Goal: Task Accomplishment & Management: Use online tool/utility

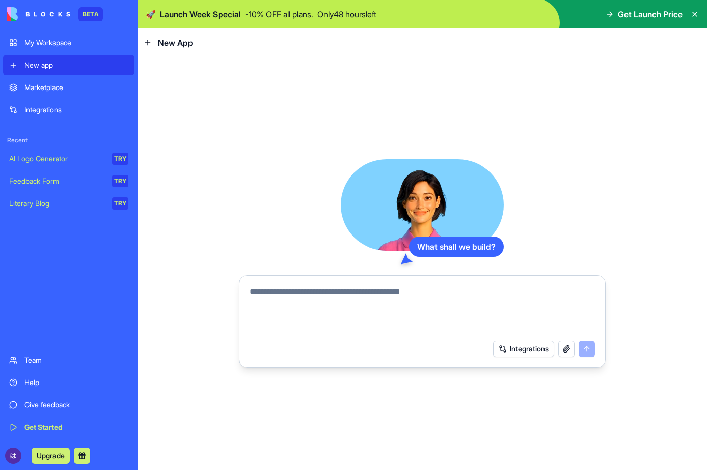
click at [501, 300] on textarea at bounding box center [421, 310] width 345 height 49
click at [419, 296] on textarea at bounding box center [421, 310] width 345 height 49
type textarea "*"
type textarea "**********"
click at [516, 343] on button "Integrations" at bounding box center [523, 349] width 61 height 16
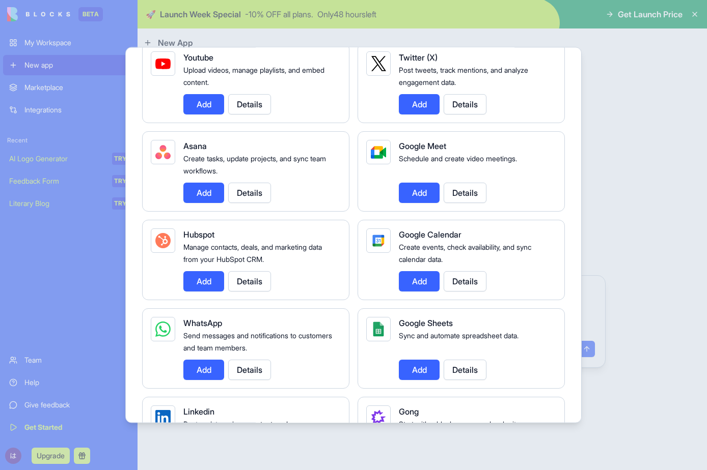
scroll to position [204, 0]
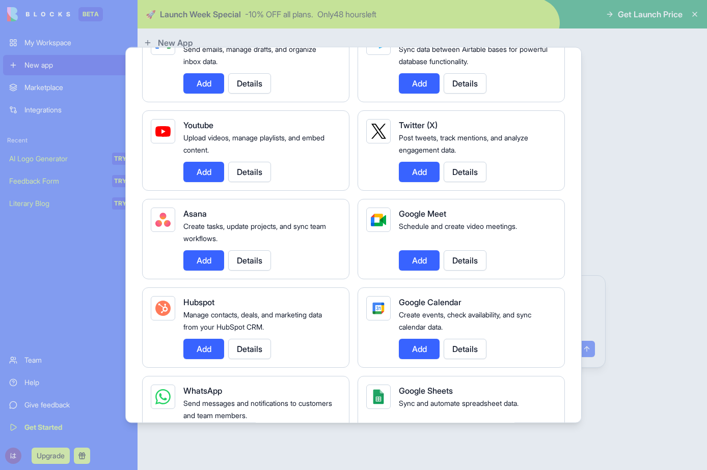
click at [427, 176] on button "Add" at bounding box center [419, 172] width 41 height 20
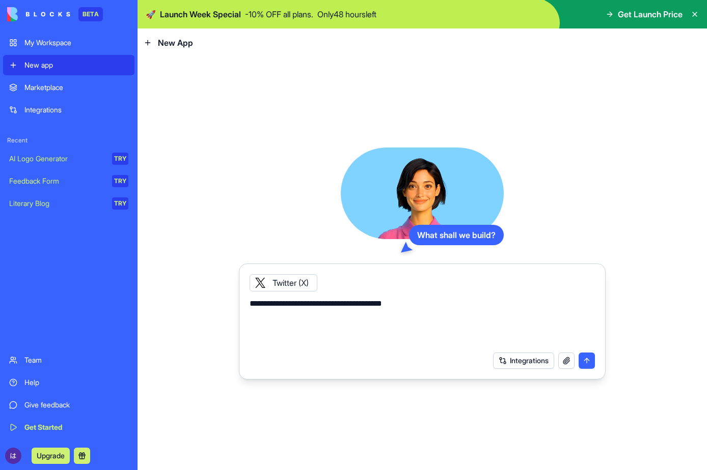
click at [583, 361] on button "submit" at bounding box center [586, 361] width 16 height 16
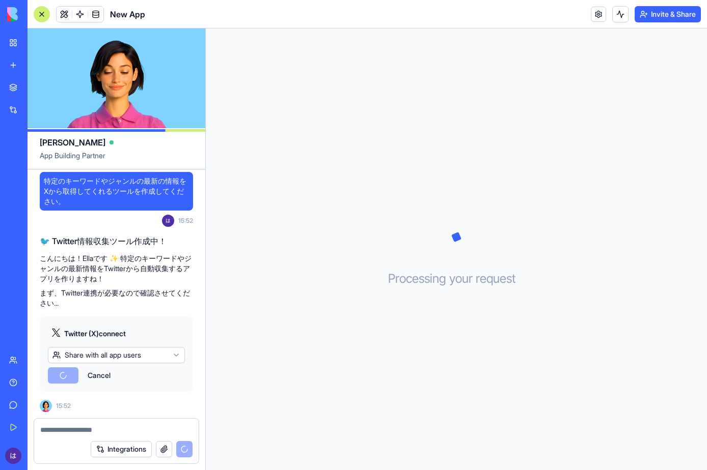
scroll to position [67, 0]
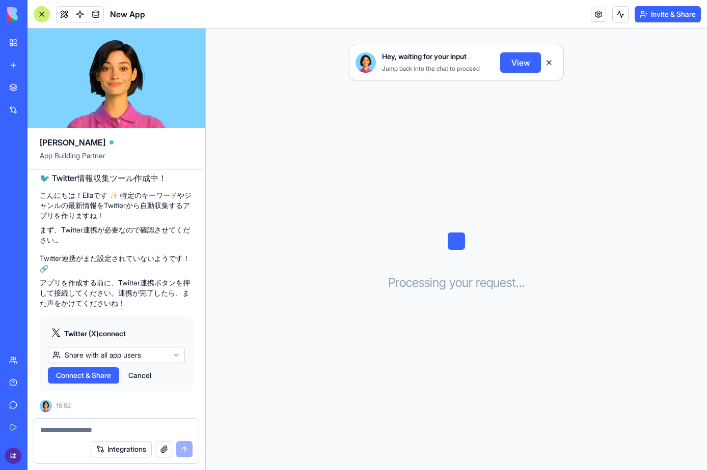
click at [92, 380] on span "Connect & Share" at bounding box center [83, 376] width 55 height 10
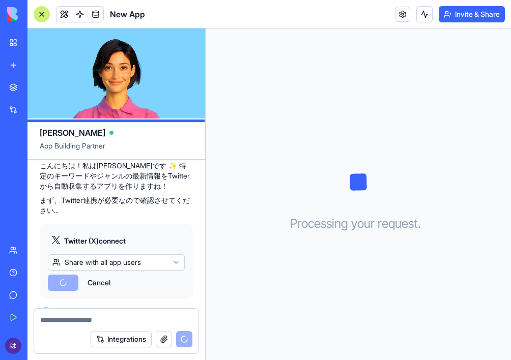
scroll to position [474, 0]
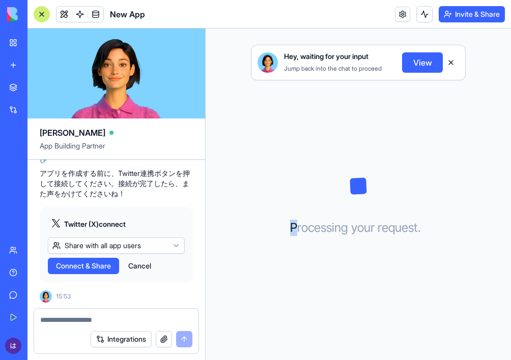
drag, startPoint x: 93, startPoint y: 269, endPoint x: 295, endPoint y: 291, distance: 203.8
click at [295, 291] on div "Hey, waiting for your input Jump back into the chat to proceed View Processing …" at bounding box center [358, 195] width 305 height 332
click at [428, 66] on button "View" at bounding box center [422, 62] width 41 height 20
click at [418, 63] on button "View" at bounding box center [422, 62] width 41 height 20
click at [151, 248] on html "BETA My Workspace New app Marketplace Integrations Recent New App AI Logo Gener…" at bounding box center [255, 180] width 511 height 360
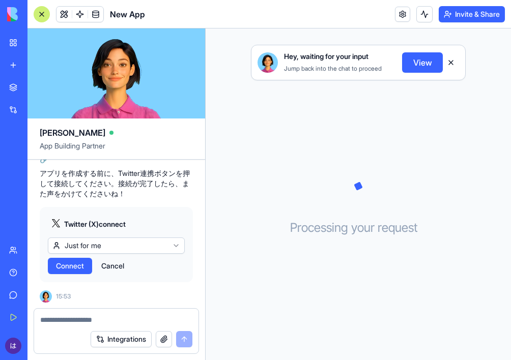
drag, startPoint x: 65, startPoint y: 267, endPoint x: 139, endPoint y: 281, distance: 75.2
click at [139, 281] on div "Twitter (X) connect Just for me Connect Cancel" at bounding box center [116, 244] width 153 height 75
click at [83, 270] on span "Connect" at bounding box center [70, 266] width 28 height 10
click at [69, 272] on button "Connect" at bounding box center [70, 266] width 44 height 16
click at [69, 270] on span "Connect" at bounding box center [70, 266] width 28 height 10
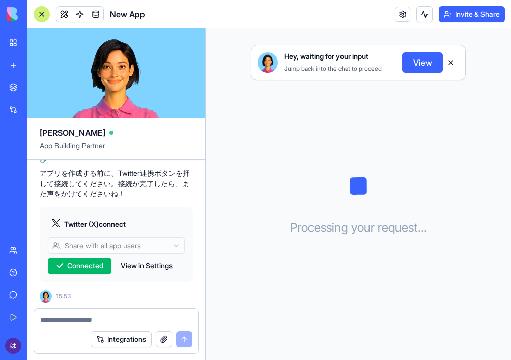
click at [280, 291] on div "Hey, waiting for your input Jump back into the chat to proceed View Processing …" at bounding box center [358, 195] width 305 height 332
click at [366, 183] on icon at bounding box center [358, 186] width 51 height 51
click at [362, 192] on icon at bounding box center [358, 186] width 51 height 51
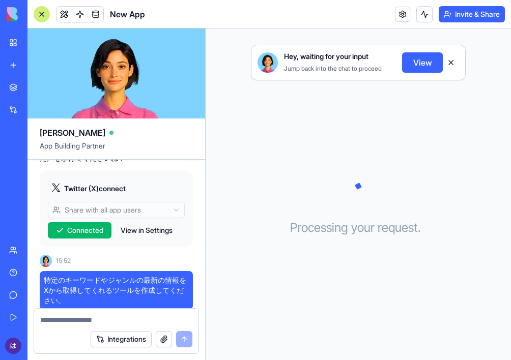
click at [263, 149] on div "Hey, waiting for your input Jump back into the chat to proceed View Processing …" at bounding box center [358, 195] width 305 height 332
click at [128, 11] on span "New App" at bounding box center [127, 14] width 35 height 12
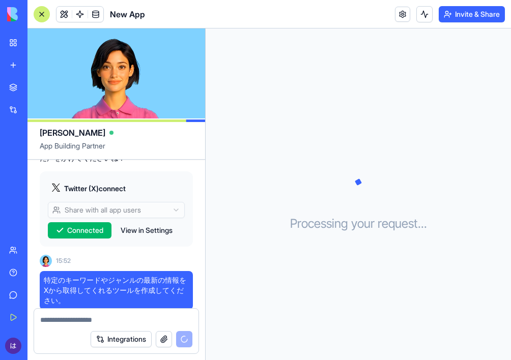
scroll to position [474, 0]
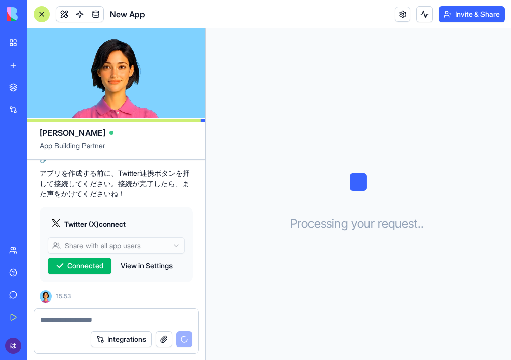
click at [111, 324] on textarea at bounding box center [116, 320] width 152 height 10
type textarea "*"
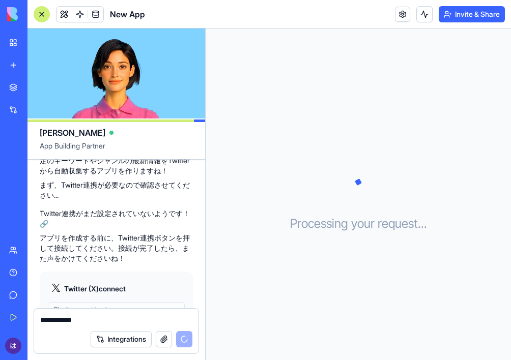
scroll to position [545, 0]
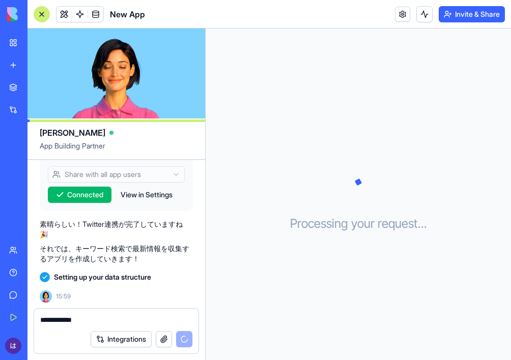
type textarea "**********"
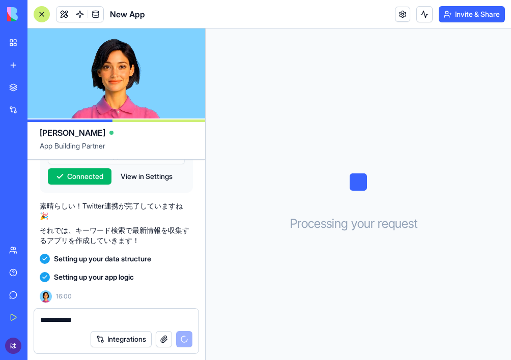
click at [249, 269] on div "Processing your request . . ." at bounding box center [358, 195] width 305 height 332
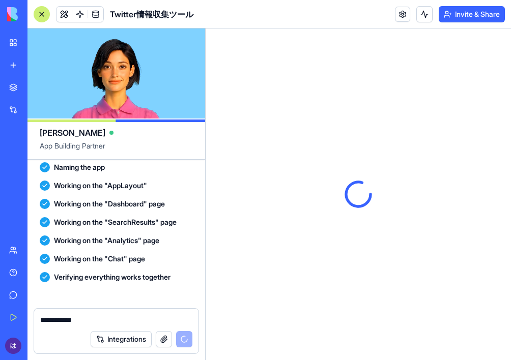
scroll to position [806, 0]
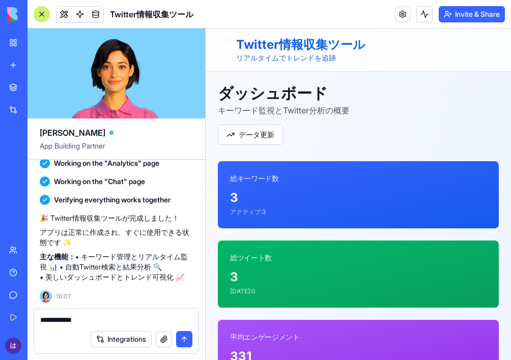
click at [364, 124] on div "ダッシュボード キーワード監視とTwitter分析の概要 データ更新" at bounding box center [358, 114] width 281 height 61
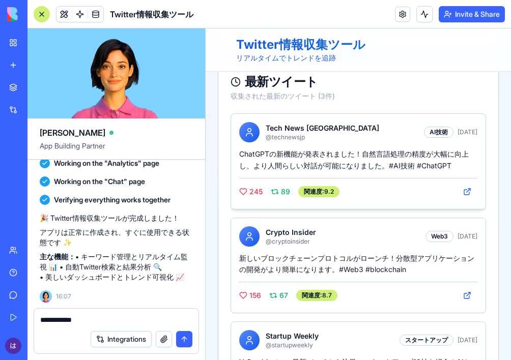
scroll to position [913, 0]
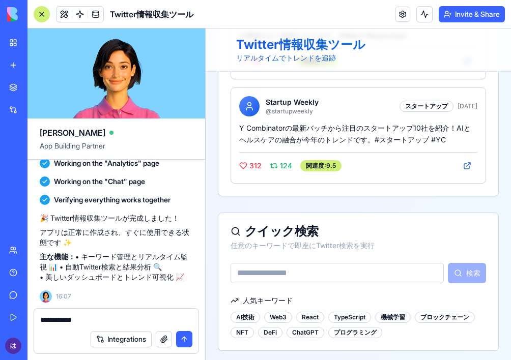
click at [354, 276] on input at bounding box center [337, 273] width 213 height 20
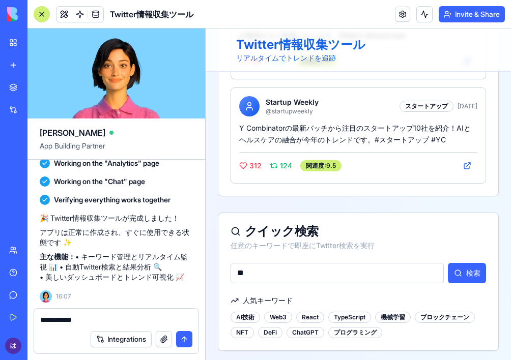
type input "*"
type input "*********"
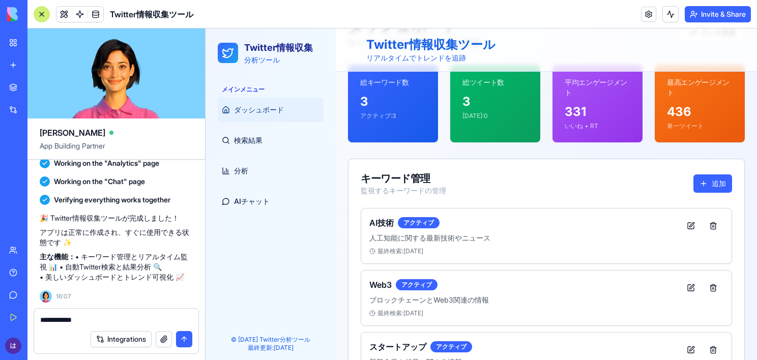
scroll to position [716, 0]
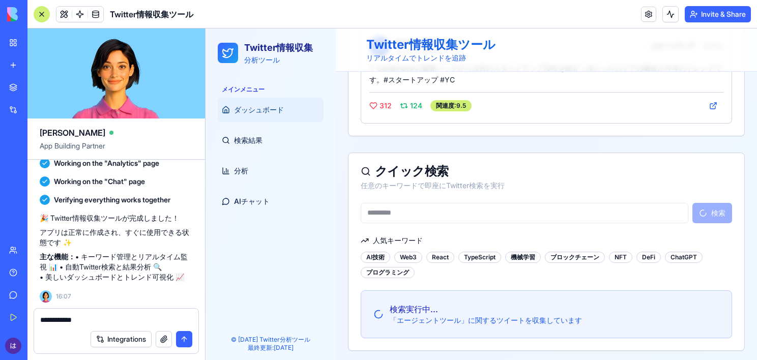
click at [132, 313] on div "**********" at bounding box center [116, 317] width 164 height 16
click at [131, 316] on textarea "**********" at bounding box center [116, 320] width 153 height 10
type textarea "**********"
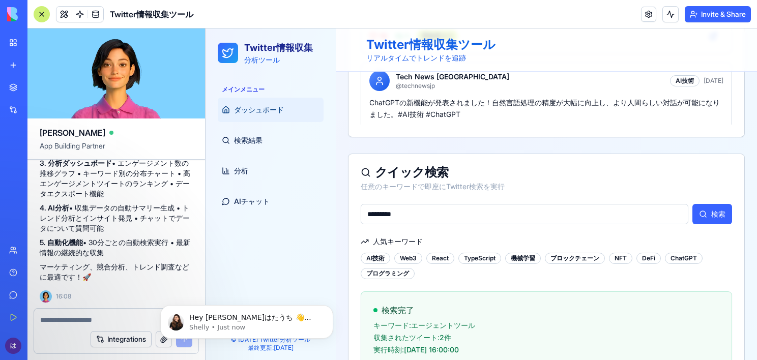
scroll to position [747, 0]
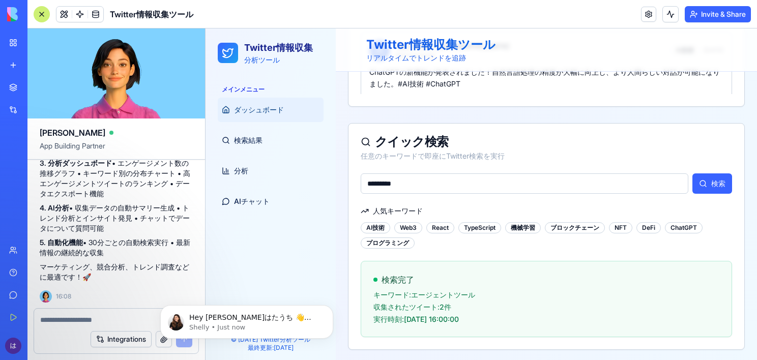
click at [511, 288] on div "検索完了 キーワード: エージェントツール 収集されたツイート: 2 件 実行時刻: 2025/9/22 16:00:00" at bounding box center [546, 299] width 371 height 75
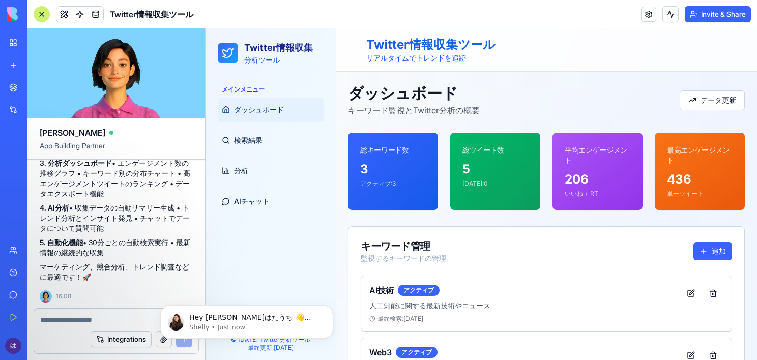
scroll to position [0, 0]
click at [278, 135] on link "検索結果" at bounding box center [271, 140] width 106 height 24
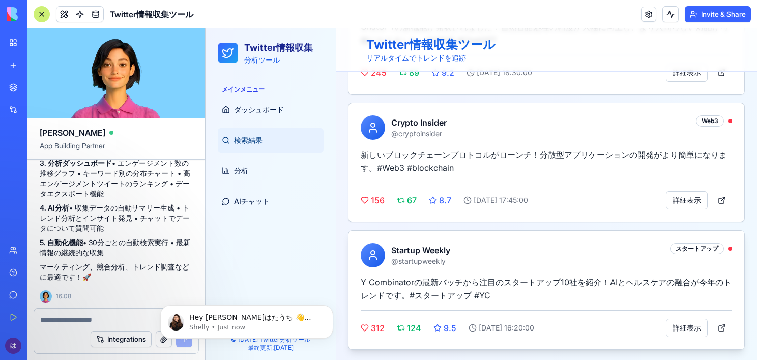
scroll to position [289, 0]
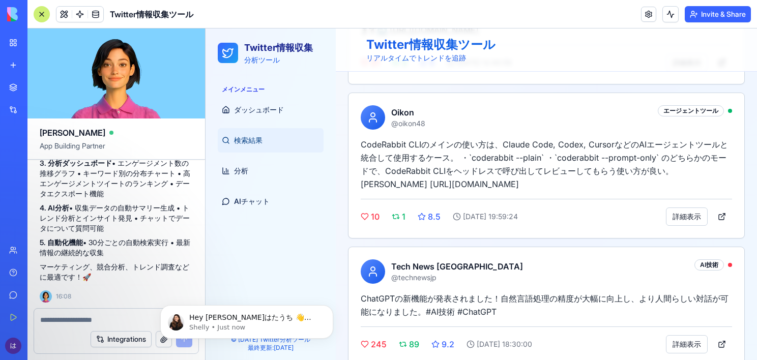
click at [7, 19] on img at bounding box center [38, 14] width 63 height 14
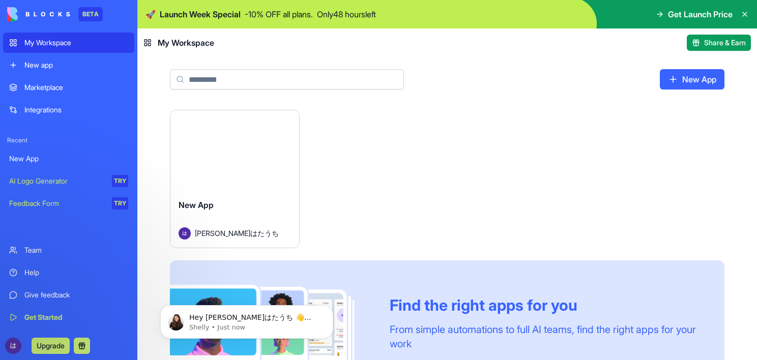
click at [27, 38] on div "My Workspace" at bounding box center [76, 43] width 104 height 10
click at [434, 177] on div "Launch New App こうすけはたうち Find the right apps for you From simple automations to …" at bounding box center [447, 267] width 555 height 314
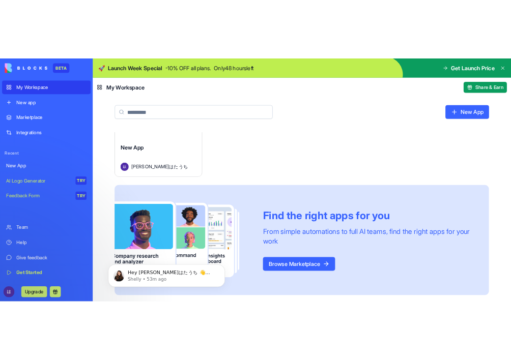
scroll to position [63, 0]
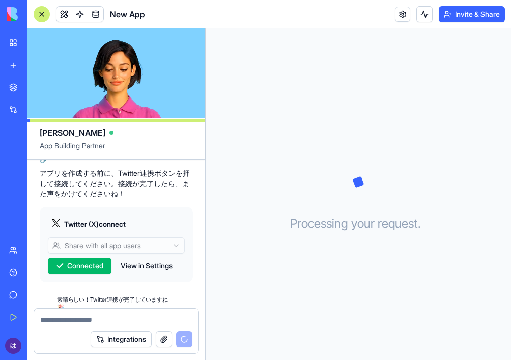
scroll to position [545, 0]
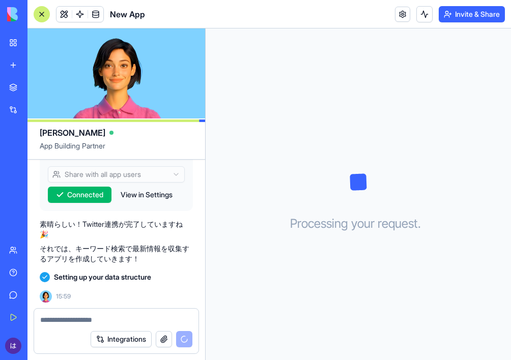
drag, startPoint x: 18, startPoint y: 16, endPoint x: 17, endPoint y: 22, distance: 5.8
click at [18, 16] on img at bounding box center [38, 14] width 63 height 14
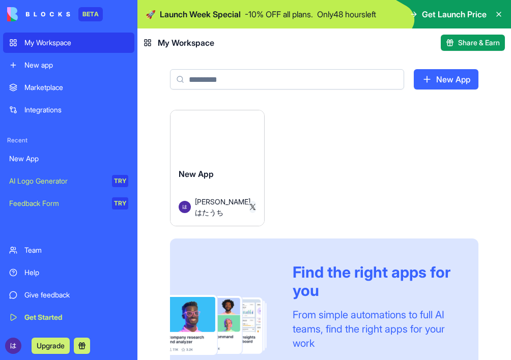
click at [57, 85] on div "Marketplace" at bounding box center [76, 87] width 104 height 10
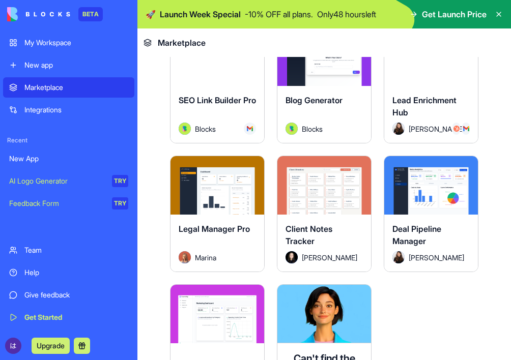
scroll to position [3258, 0]
